Goal: Information Seeking & Learning: Learn about a topic

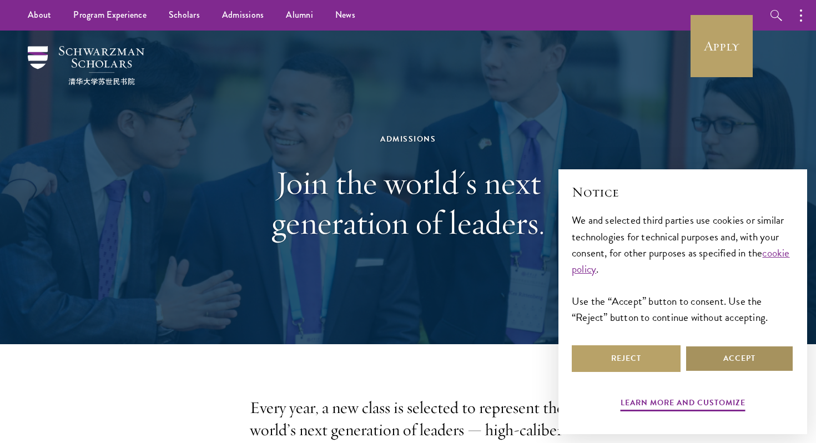
click at [758, 349] on button "Accept" at bounding box center [739, 358] width 109 height 27
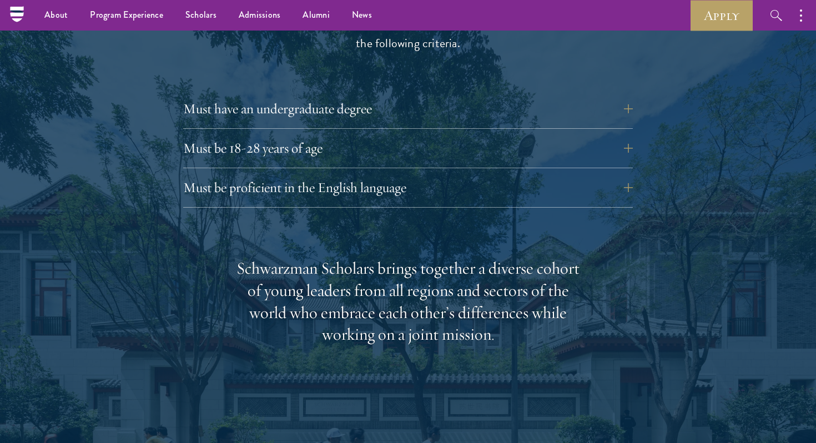
scroll to position [1495, 0]
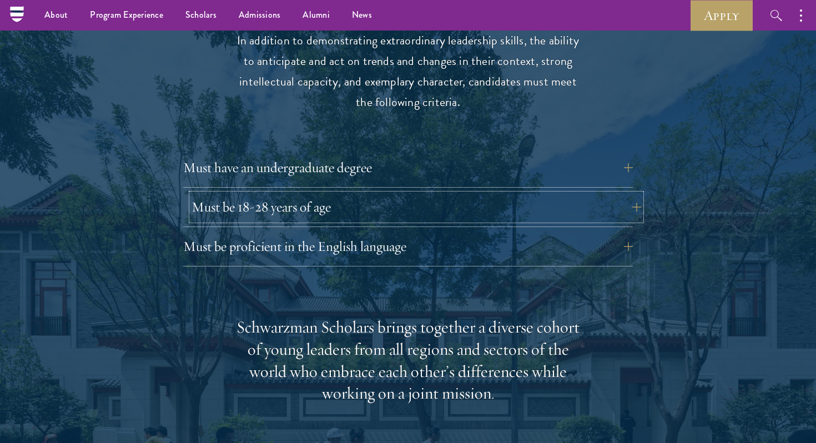
click at [334, 194] on button "Must be 18-28 years of age" at bounding box center [415, 207] width 449 height 27
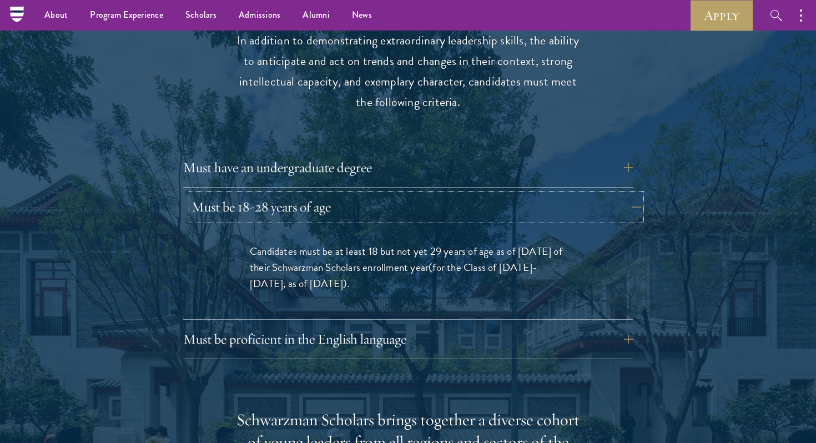
click at [335, 194] on button "Must be 18-28 years of age" at bounding box center [415, 207] width 449 height 27
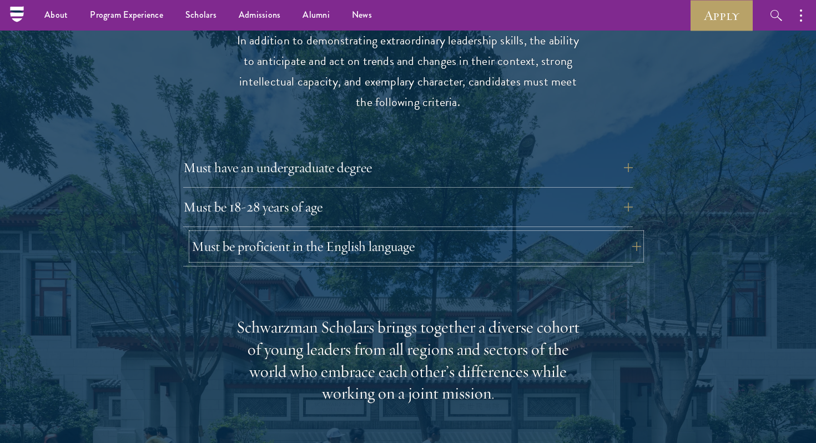
click at [335, 233] on button "Must be proficient in the English language" at bounding box center [415, 246] width 449 height 27
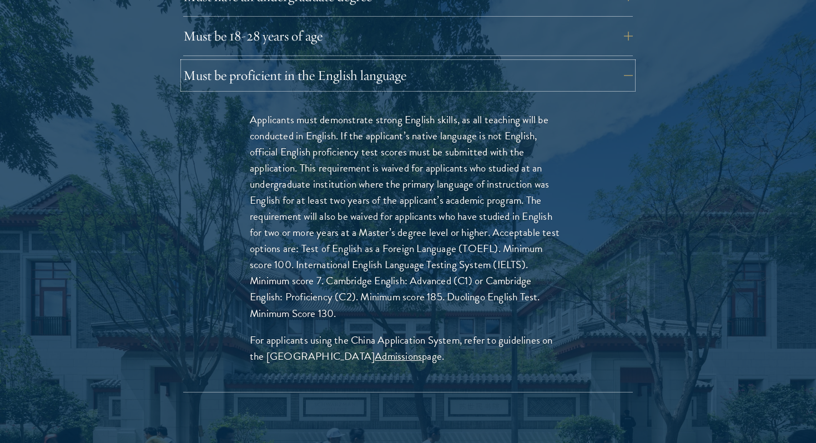
scroll to position [1669, 0]
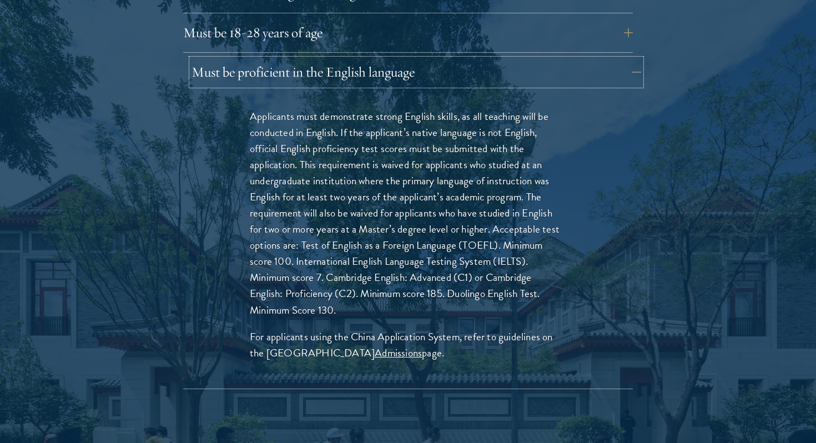
click at [584, 59] on button "Must be proficient in the English language" at bounding box center [415, 72] width 449 height 27
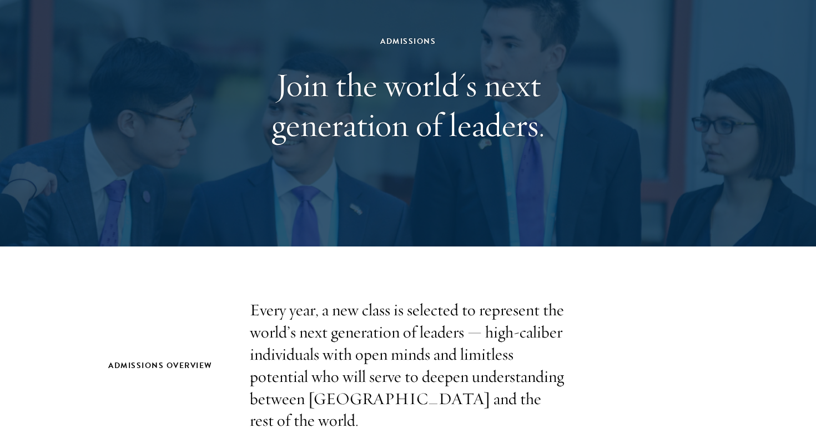
scroll to position [0, 0]
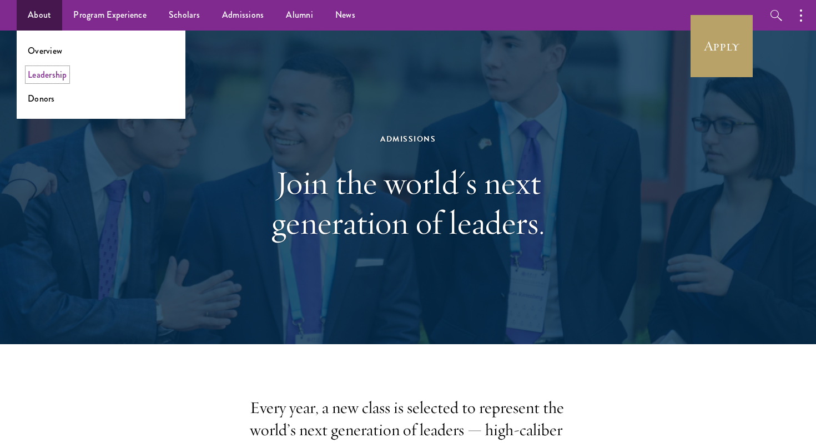
click at [54, 73] on link "Leadership" at bounding box center [47, 74] width 39 height 13
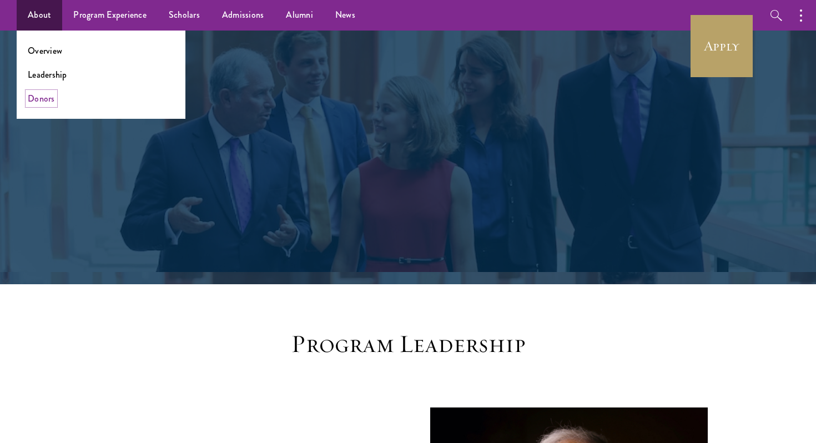
click at [45, 98] on link "Donors" at bounding box center [41, 98] width 27 height 13
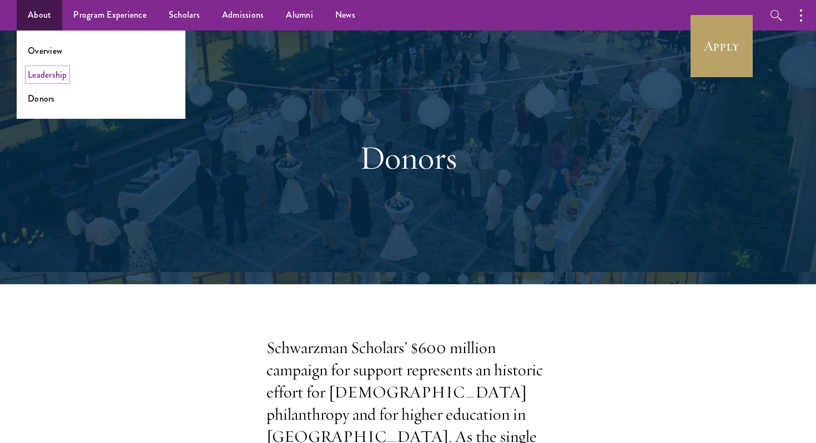
click at [51, 77] on link "Leadership" at bounding box center [47, 74] width 39 height 13
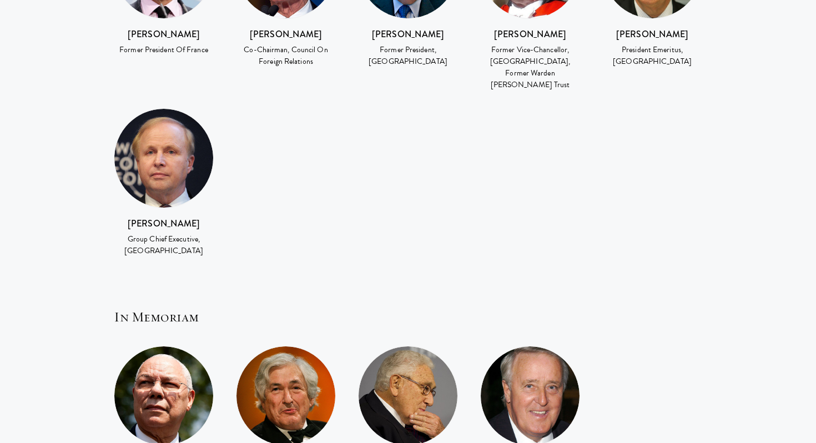
scroll to position [2383, 0]
